Goal: Task Accomplishment & Management: Use online tool/utility

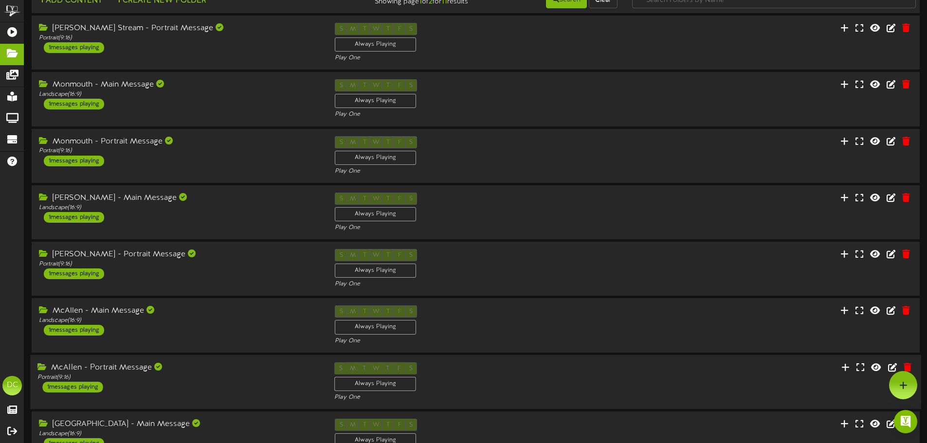
scroll to position [203, 0]
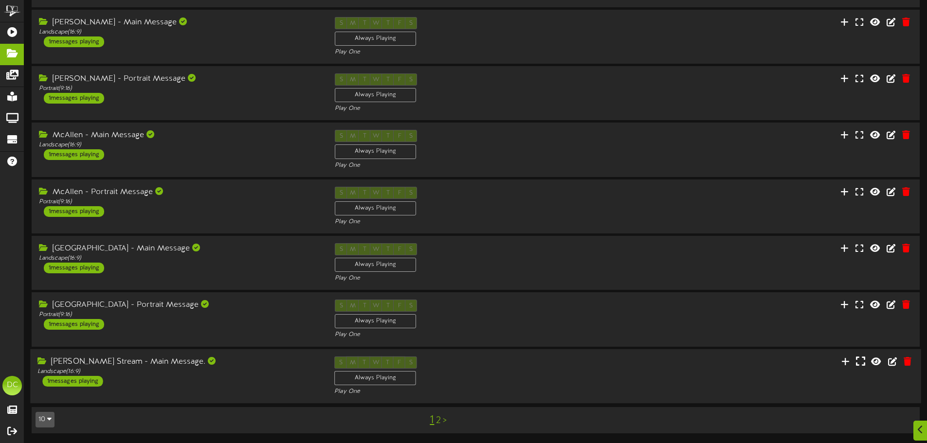
click at [863, 356] on button at bounding box center [860, 362] width 15 height 15
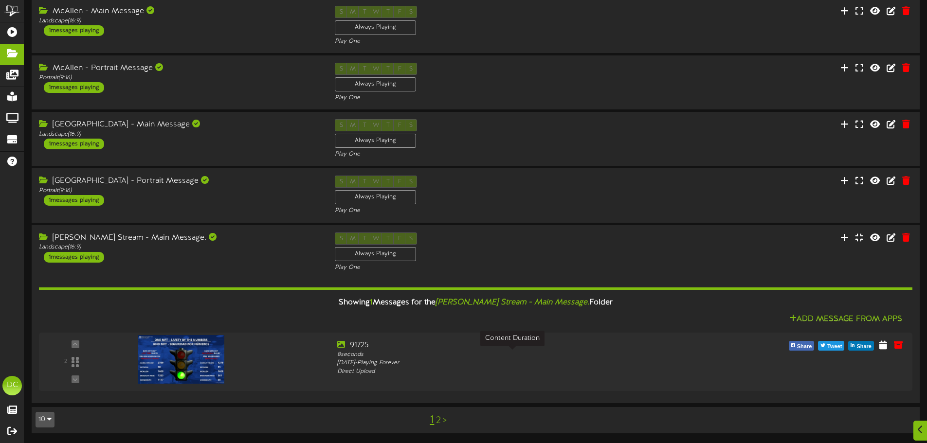
scroll to position [327, 0]
click at [891, 346] on icon at bounding box center [888, 344] width 9 height 11
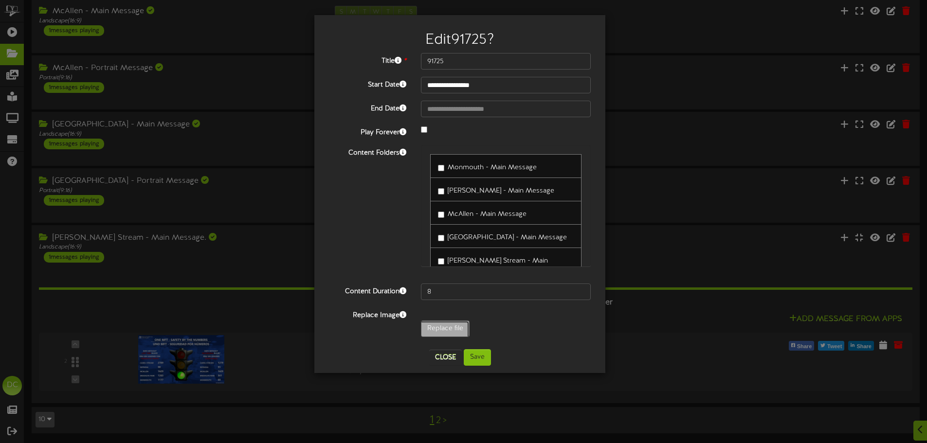
type input "**********"
type input "091825"
click at [471, 357] on button "Save" at bounding box center [477, 357] width 27 height 17
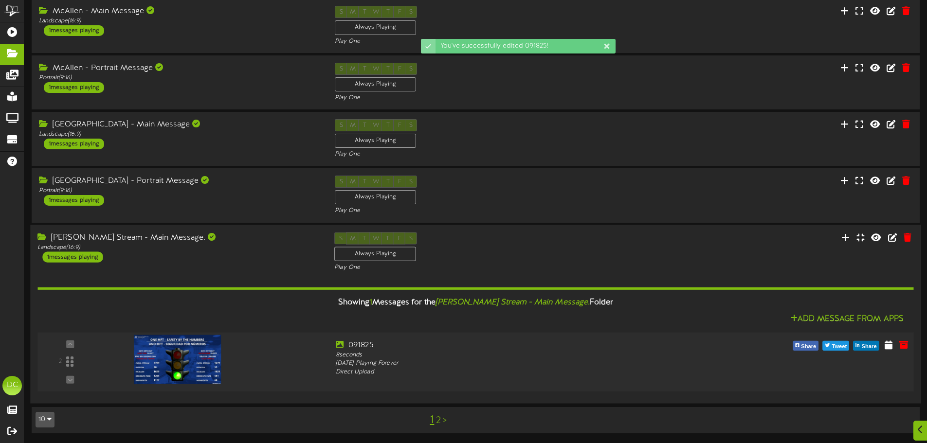
click at [170, 349] on img at bounding box center [178, 359] width 88 height 49
click at [203, 359] on img at bounding box center [178, 359] width 88 height 49
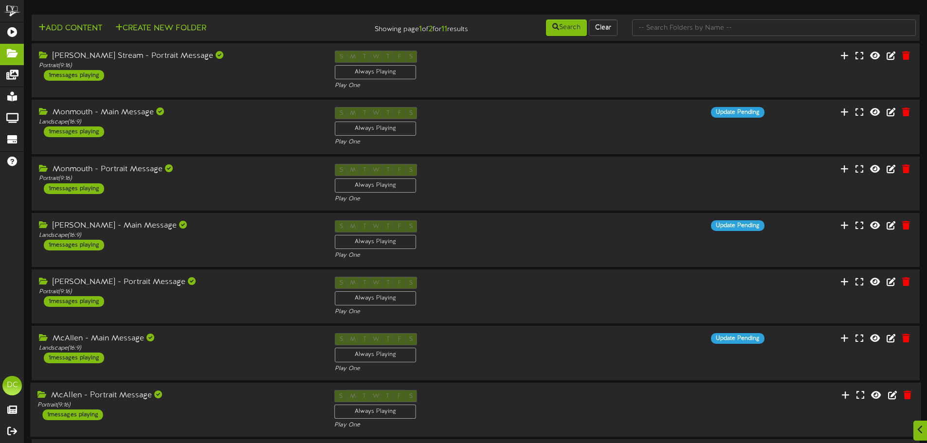
scroll to position [203, 0]
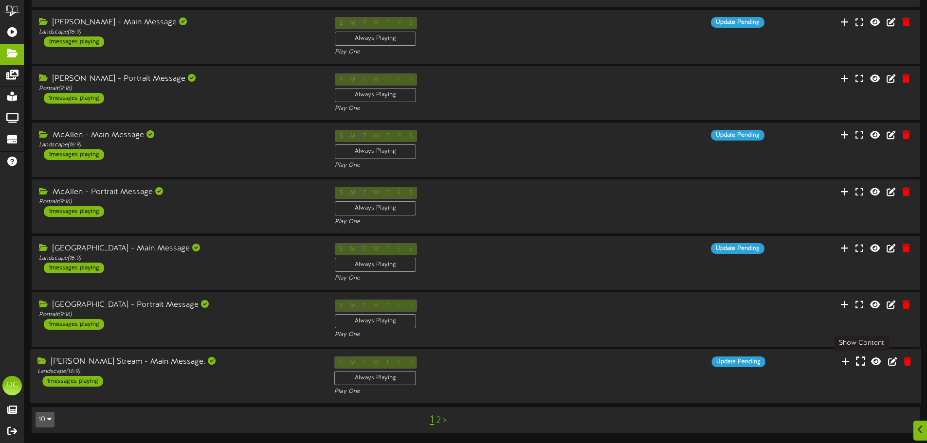
click at [867, 361] on button at bounding box center [860, 362] width 15 height 15
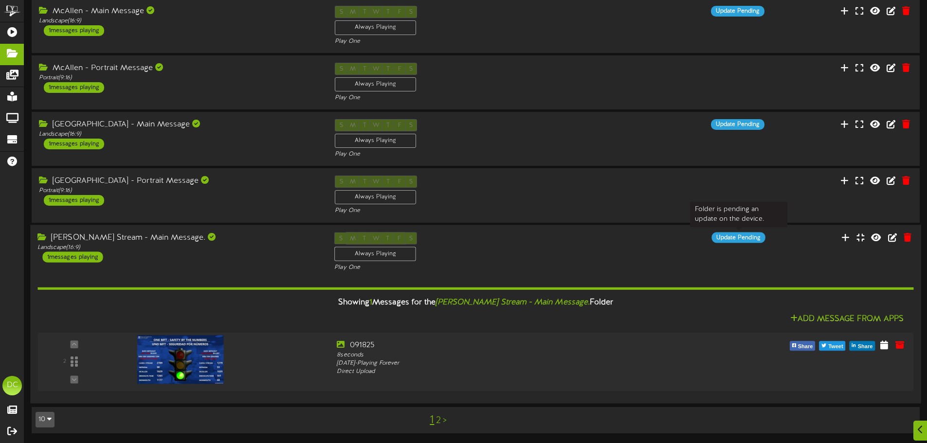
click at [729, 240] on div "Update Pending" at bounding box center [738, 237] width 54 height 11
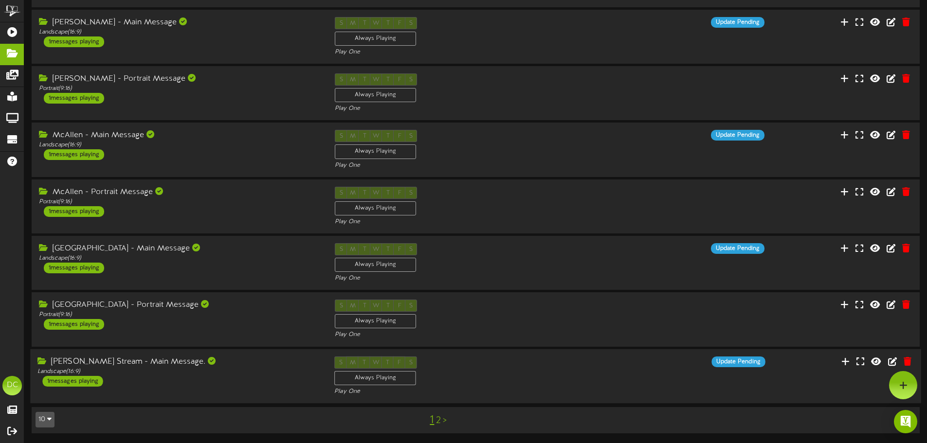
click at [805, 376] on div "[PERSON_NAME] Stream - Main Message. Landscape ( 16:9 ) 1 messages playing S M …" at bounding box center [475, 376] width 890 height 40
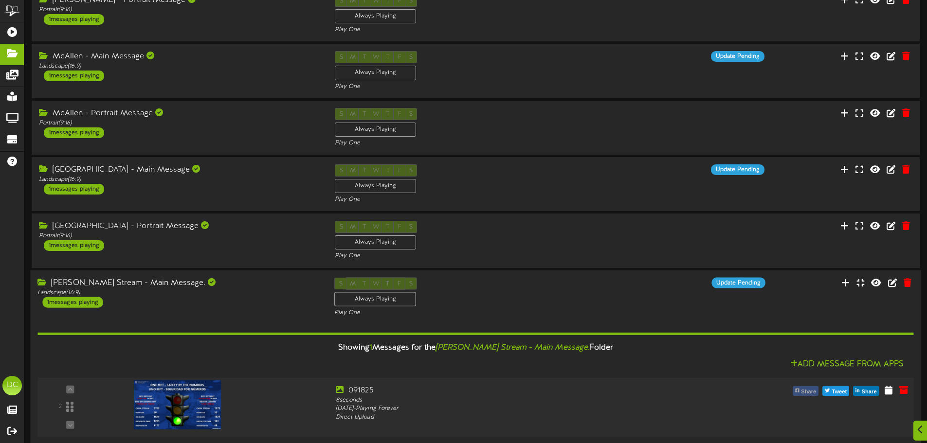
scroll to position [327, 0]
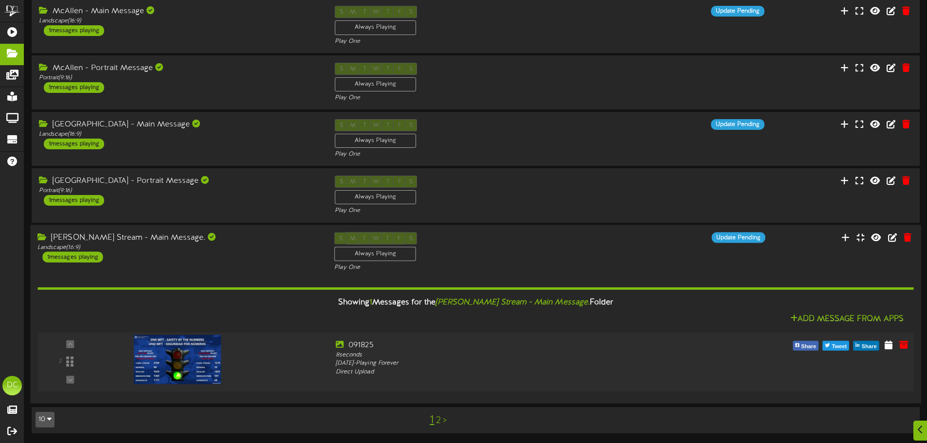
click at [183, 348] on img at bounding box center [178, 359] width 88 height 49
click at [197, 363] on img at bounding box center [178, 359] width 88 height 49
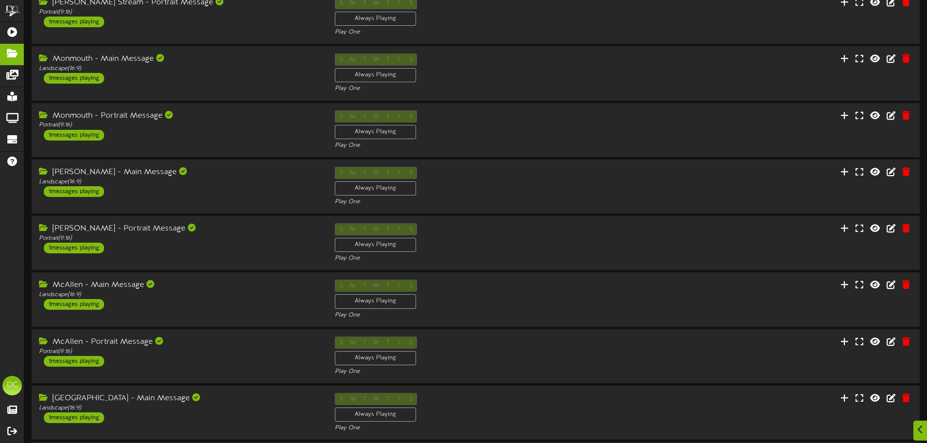
scroll to position [203, 0]
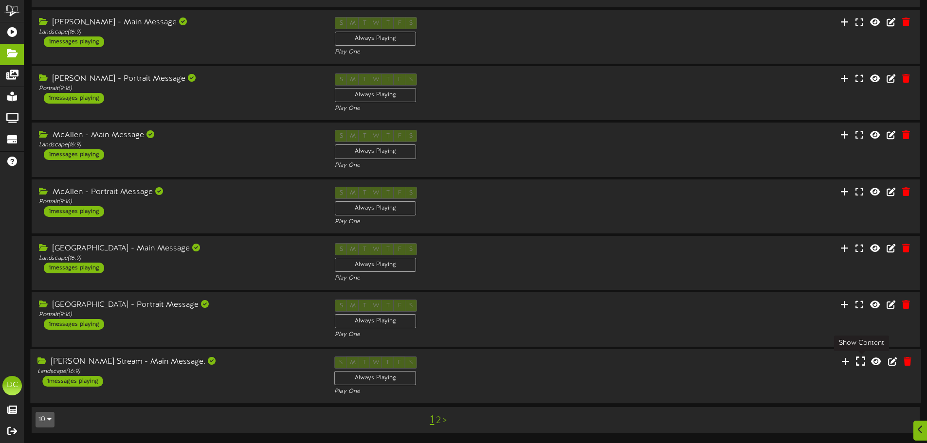
click at [861, 360] on icon at bounding box center [860, 361] width 9 height 11
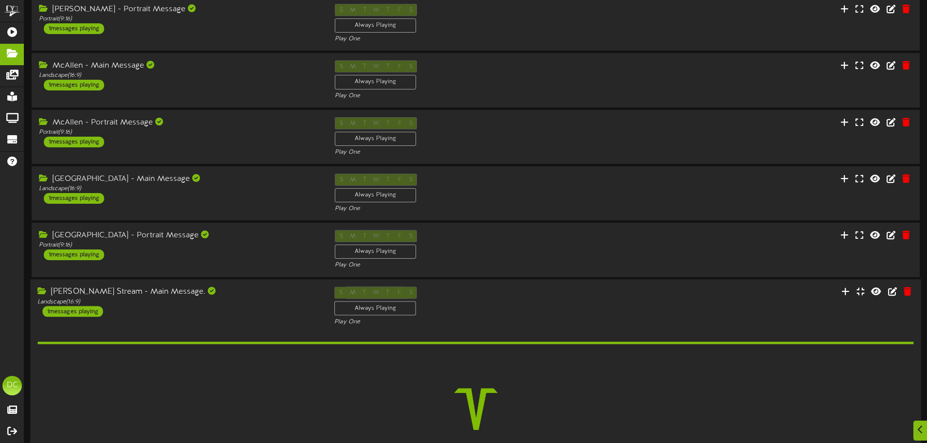
scroll to position [357, 0]
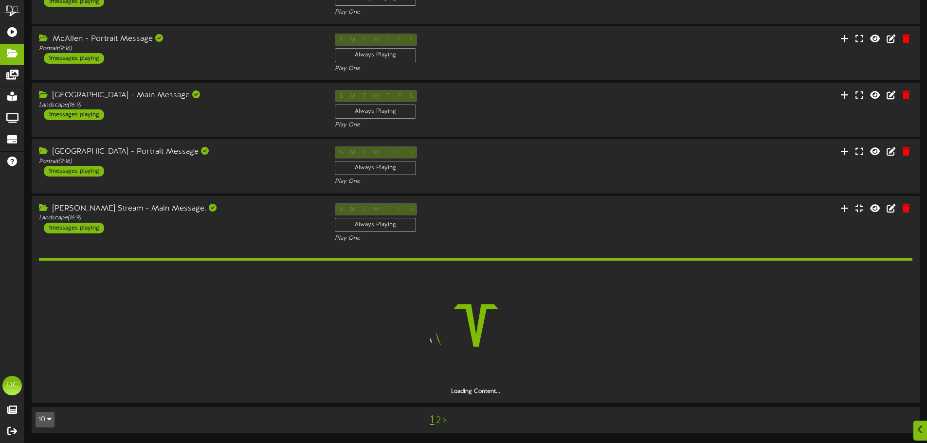
drag, startPoint x: 204, startPoint y: 383, endPoint x: 22, endPoint y: 332, distance: 189.5
click at [22, 332] on div "ChannelValet Playlists Folders Messages My Library Groups Devices Help DC Dylan…" at bounding box center [12, 221] width 24 height 443
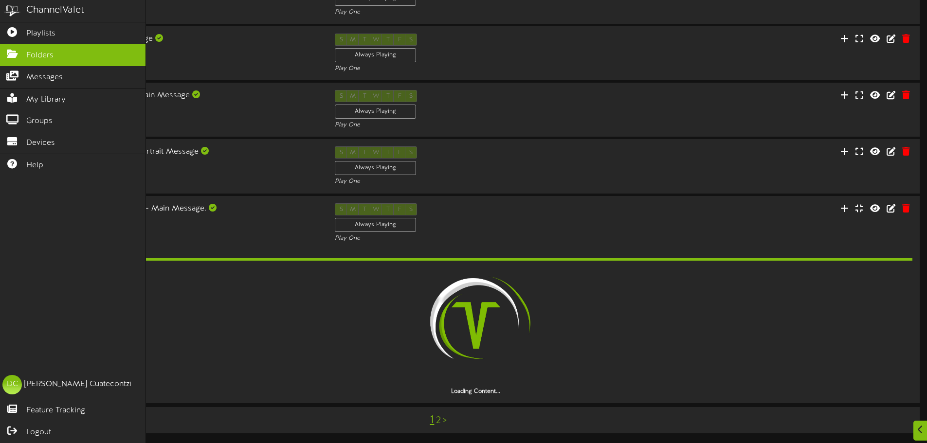
click at [22, 332] on div "ChannelValet Playlists Folders Messages My Library Groups Devices Help DC Dylan…" at bounding box center [73, 221] width 146 height 443
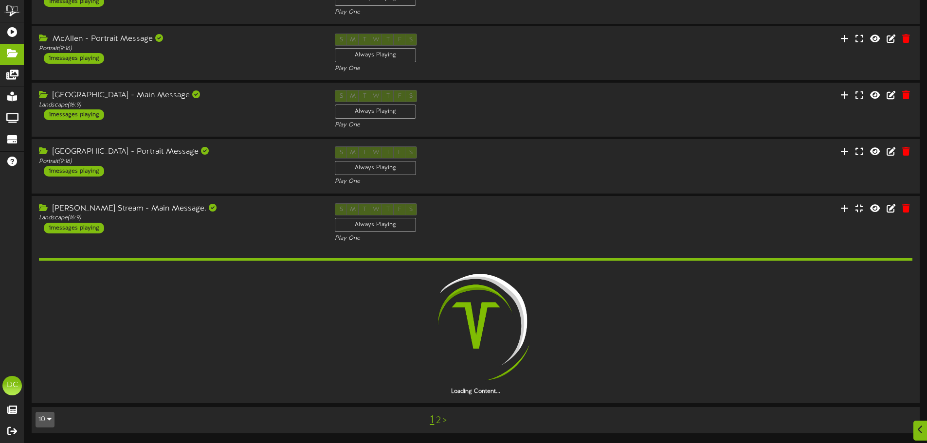
scroll to position [327, 0]
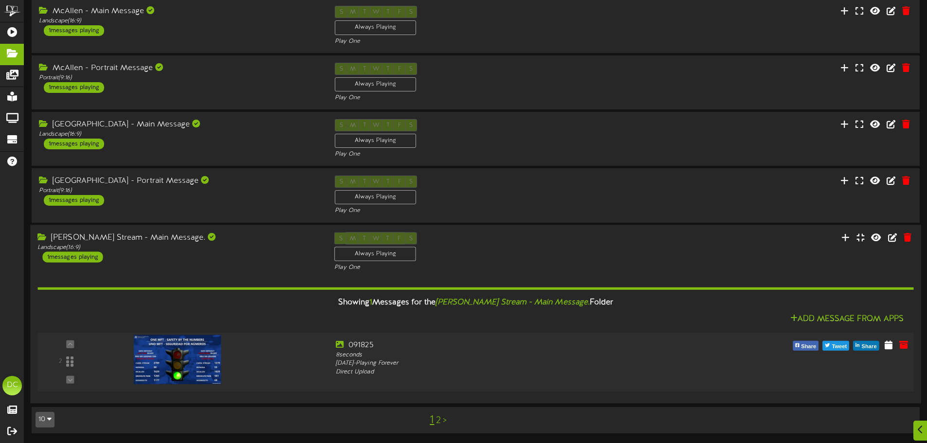
click at [183, 359] on img at bounding box center [178, 359] width 88 height 49
